Goal: Find specific page/section: Find specific page/section

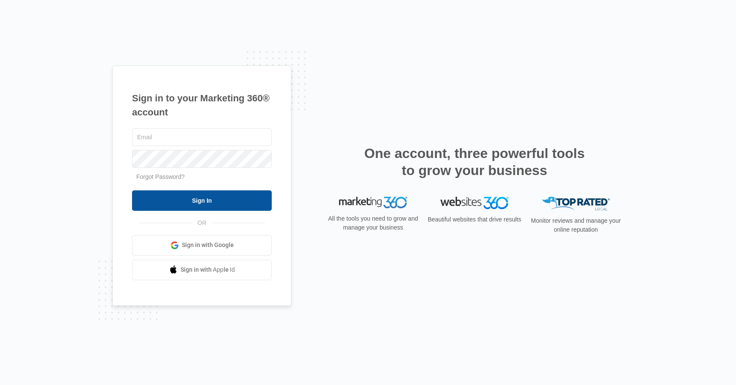
type input "[PERSON_NAME][EMAIL_ADDRESS][DOMAIN_NAME]"
click at [211, 204] on input "Sign In" at bounding box center [202, 200] width 140 height 20
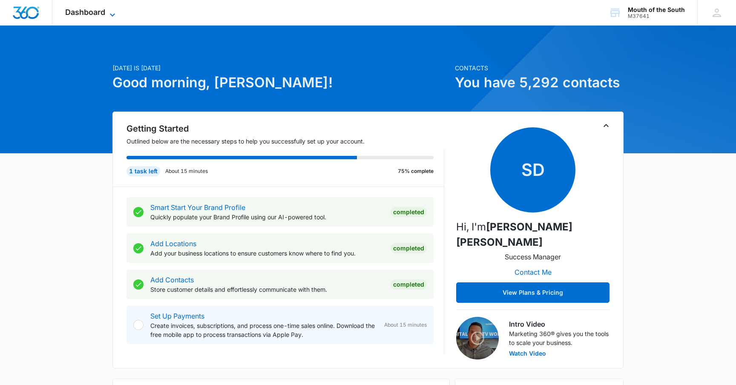
click at [108, 11] on icon at bounding box center [112, 15] width 10 height 10
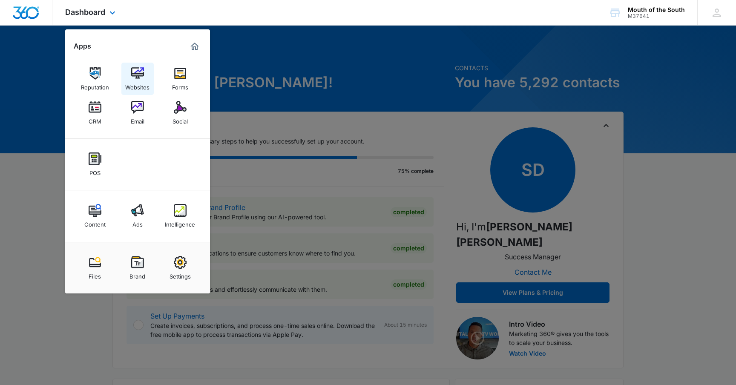
click at [134, 80] on div "Websites" at bounding box center [137, 85] width 24 height 11
